Goal: Navigation & Orientation: Understand site structure

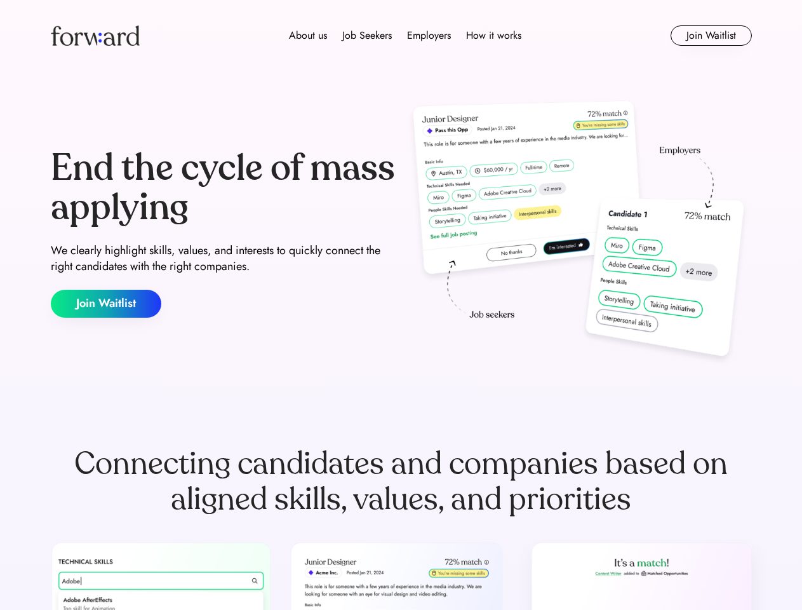
click at [401, 305] on div "End the cycle of mass applying We clearly highlight skills, values, and interes…" at bounding box center [401, 233] width 701 height 273
click at [401, 36] on div "About us Job Seekers Employers How it works" at bounding box center [405, 35] width 500 height 15
click at [95, 36] on img at bounding box center [95, 35] width 89 height 20
click at [405, 36] on div "About us Job Seekers Employers How it works" at bounding box center [405, 35] width 500 height 15
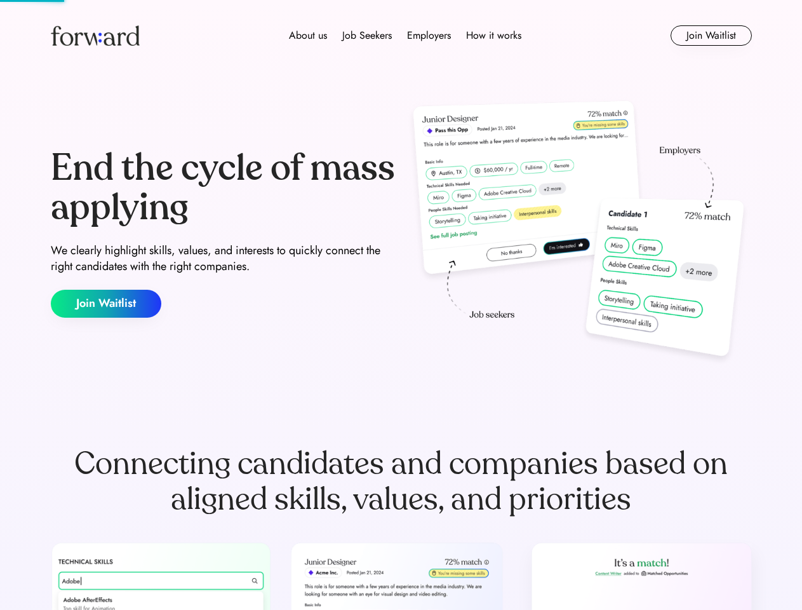
click at [308, 36] on div "About us" at bounding box center [308, 35] width 38 height 15
click at [367, 36] on div "Job Seekers" at bounding box center [367, 35] width 50 height 15
click at [429, 36] on div "Employers" at bounding box center [429, 35] width 44 height 15
click at [493, 36] on div "How it works" at bounding box center [493, 35] width 55 height 15
click at [711, 36] on button "Join Waitlist" at bounding box center [711, 35] width 81 height 20
